Goal: Transaction & Acquisition: Purchase product/service

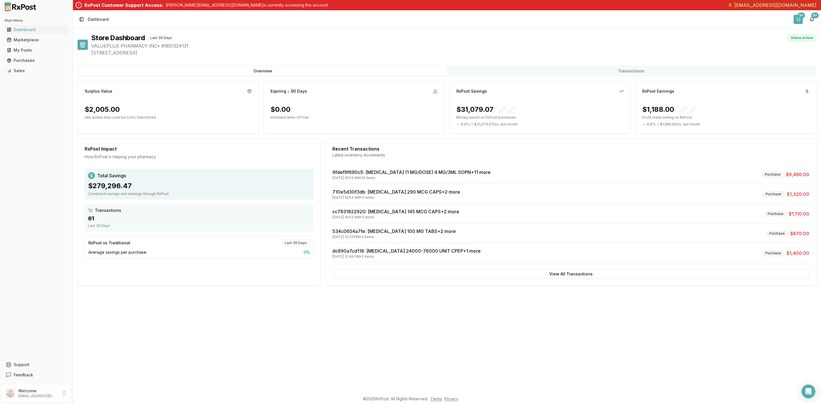
click at [800, 15] on div "9+" at bounding box center [801, 16] width 7 height 6
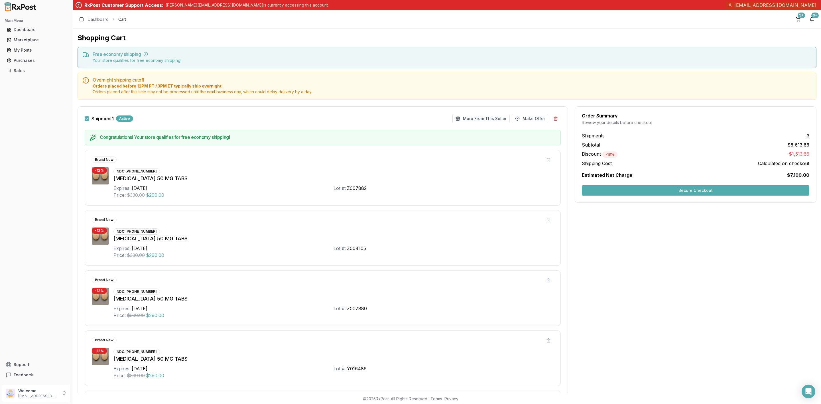
click at [87, 119] on button "Shipment 1" at bounding box center [87, 118] width 5 height 5
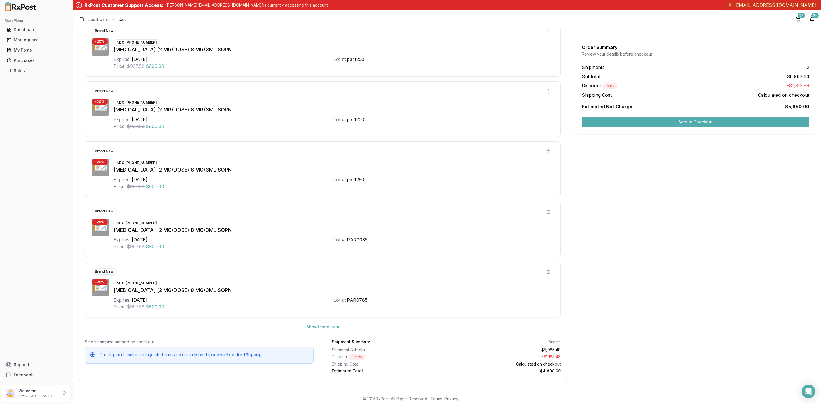
scroll to position [694, 0]
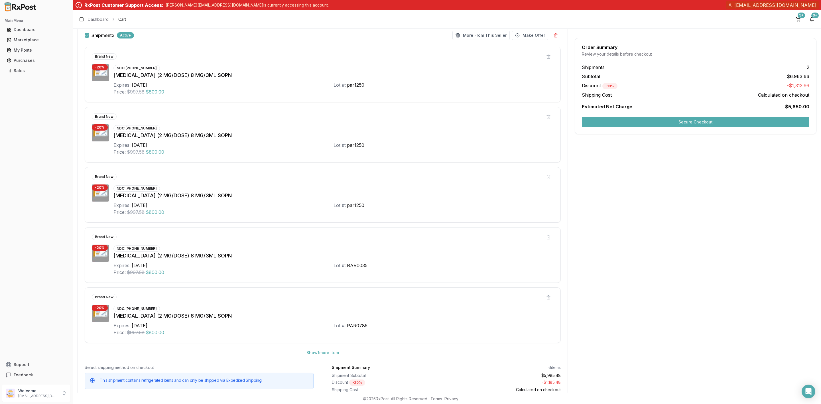
click at [731, 123] on button "Secure Checkout" at bounding box center [696, 122] width 228 height 10
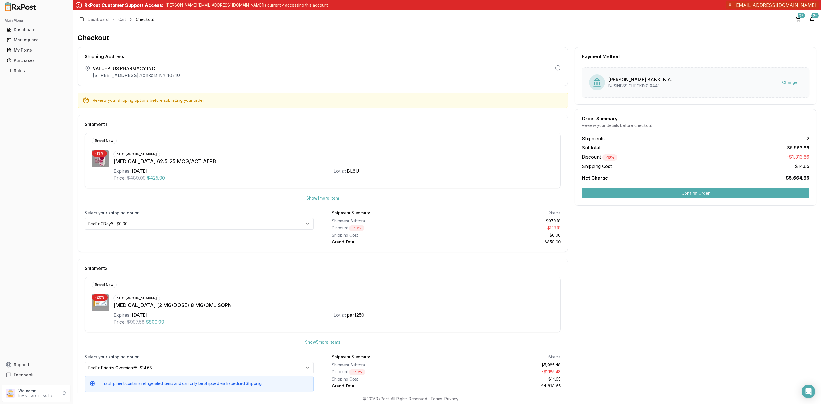
click at [688, 198] on button "Confirm Order" at bounding box center [696, 193] width 228 height 10
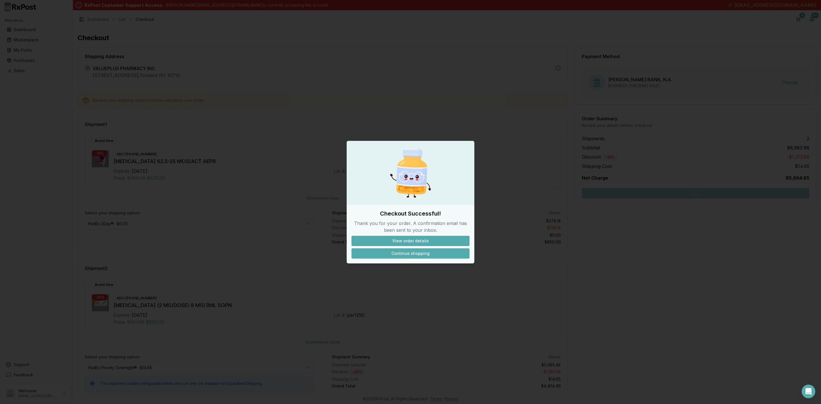
click at [408, 253] on button "Continue shopping" at bounding box center [411, 253] width 118 height 10
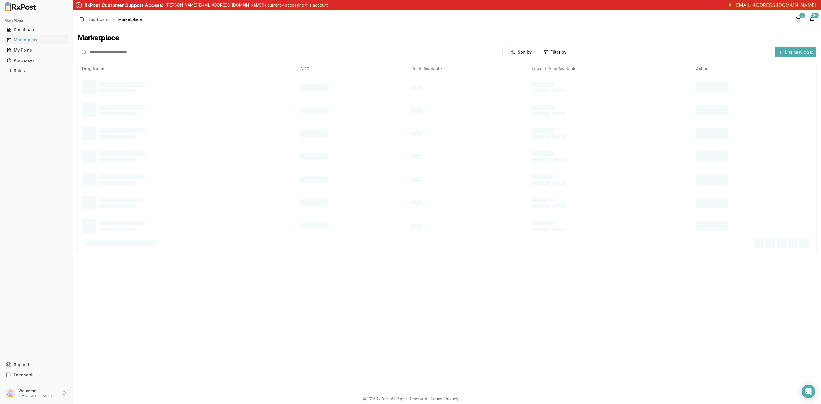
click at [39, 388] on p "Welcome" at bounding box center [38, 391] width 40 height 6
click at [110, 394] on span "Sign Out" at bounding box center [103, 394] width 54 height 6
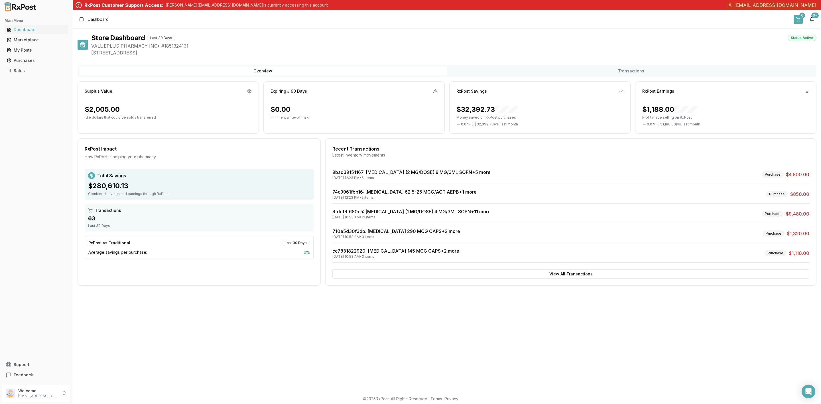
click at [796, 20] on button "6" at bounding box center [798, 19] width 9 height 9
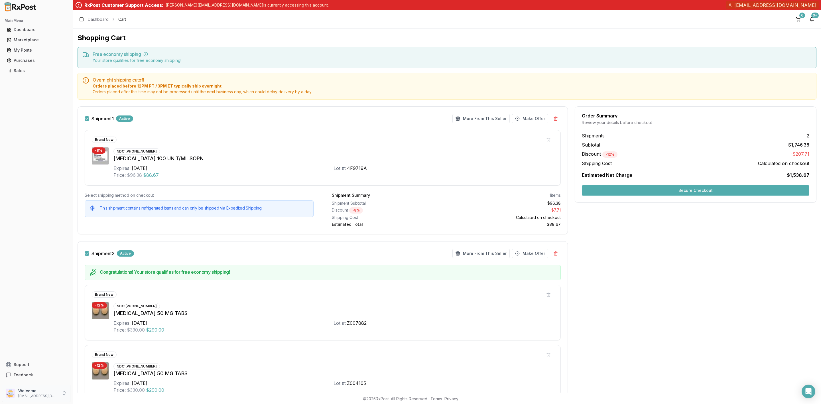
click at [48, 390] on p "Welcome" at bounding box center [38, 391] width 40 height 6
click at [102, 394] on span "Sign Out" at bounding box center [103, 394] width 54 height 6
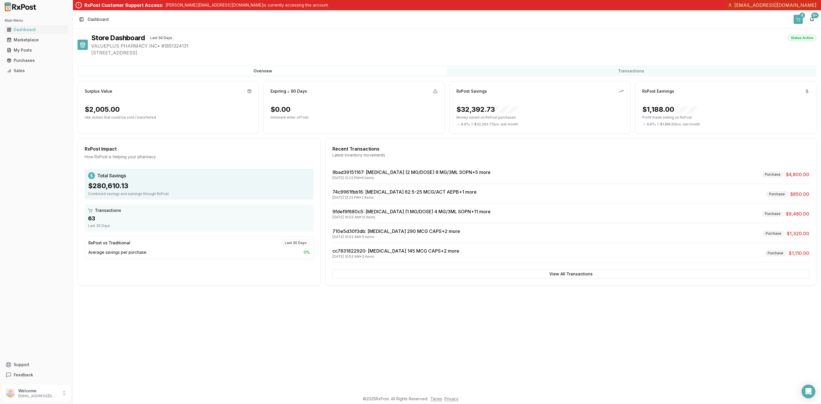
click at [799, 21] on button "6" at bounding box center [798, 19] width 9 height 9
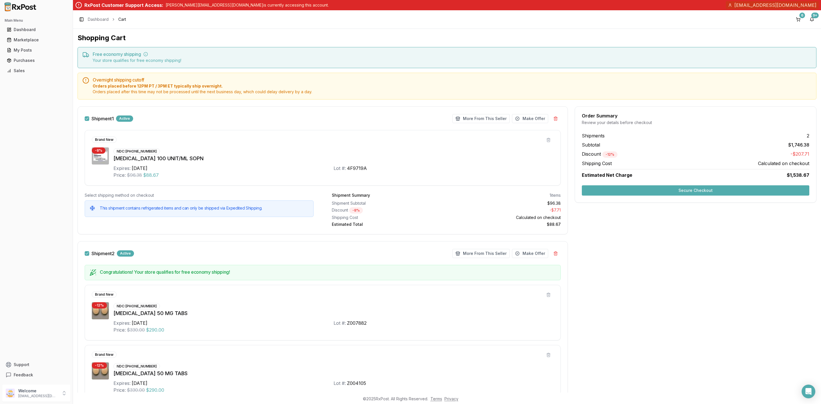
click at [651, 187] on button "Secure Checkout" at bounding box center [696, 190] width 228 height 10
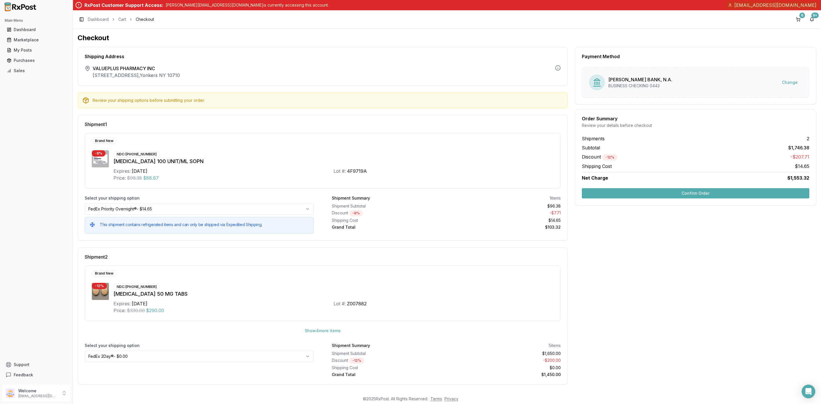
click at [647, 194] on button "Confirm Order" at bounding box center [696, 193] width 228 height 10
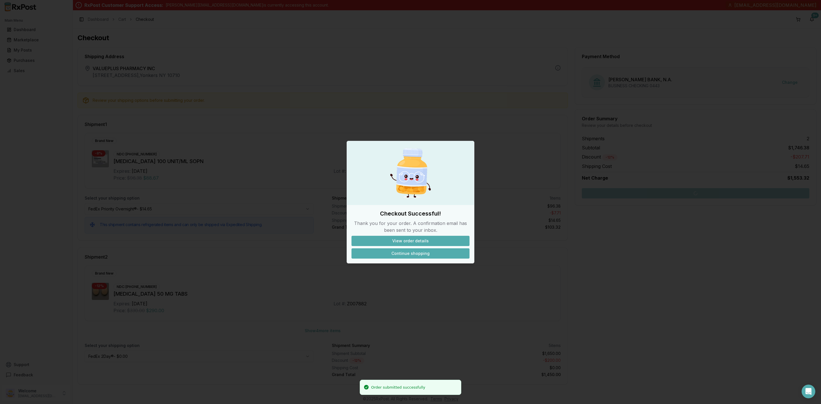
click at [445, 254] on button "Continue shopping" at bounding box center [411, 253] width 118 height 10
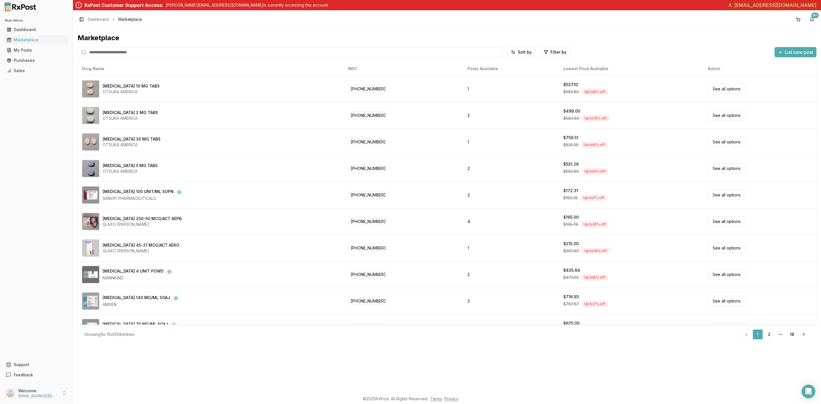
click at [21, 394] on p "info@valuepluspharmacy.net" at bounding box center [38, 396] width 40 height 5
click at [98, 390] on button "Sign Out" at bounding box center [103, 393] width 59 height 9
